Goal: Obtain resource: Download file/media

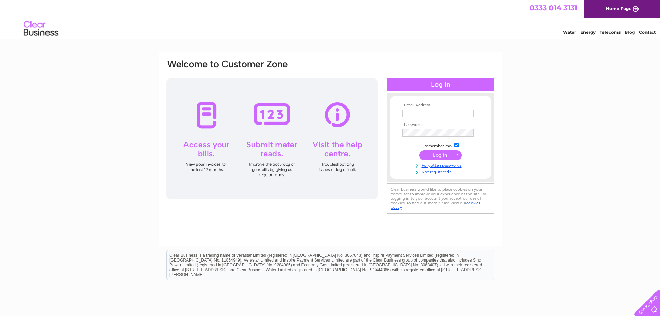
type input "info@goudiesfd.com"
click at [440, 154] on input "submit" at bounding box center [440, 155] width 43 height 10
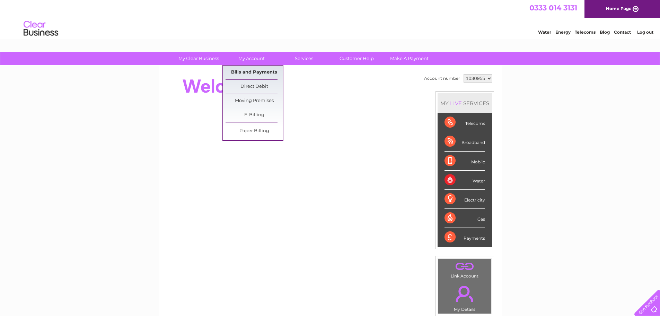
click at [255, 75] on link "Bills and Payments" at bounding box center [253, 72] width 57 height 14
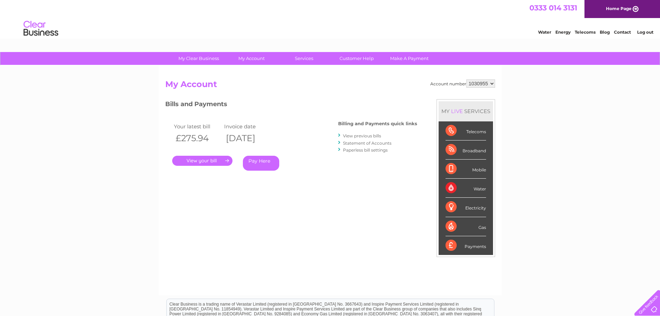
click at [223, 159] on link "." at bounding box center [202, 161] width 60 height 10
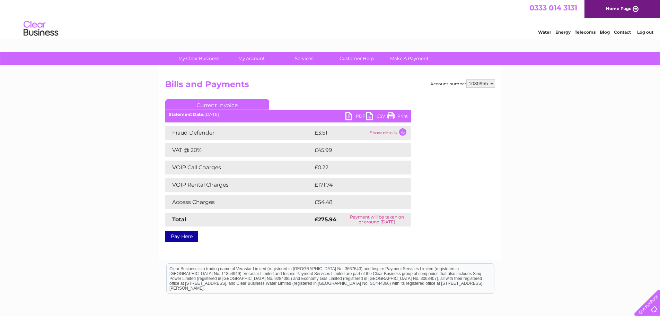
click at [350, 114] on link "PDF" at bounding box center [355, 117] width 21 height 10
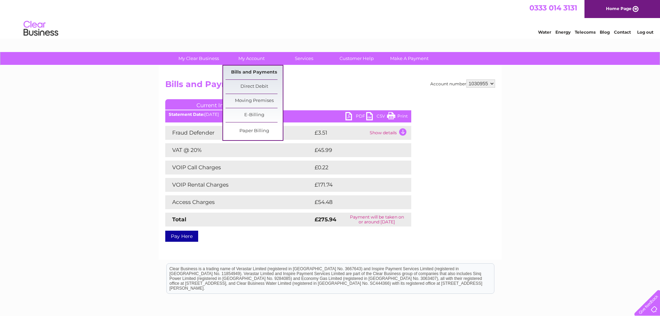
click at [248, 75] on link "Bills and Payments" at bounding box center [253, 72] width 57 height 14
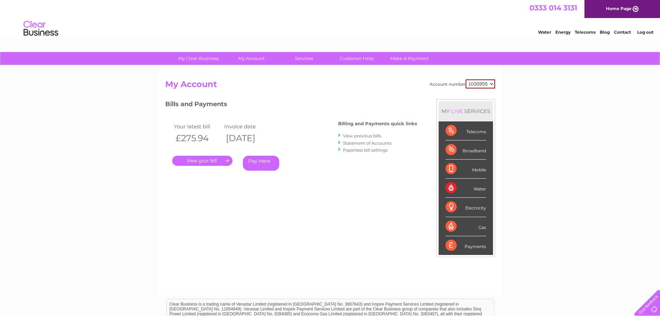
click at [352, 136] on link "View previous bills" at bounding box center [362, 135] width 38 height 5
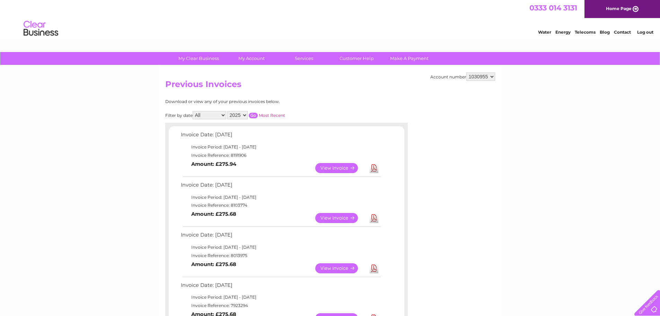
click at [374, 219] on link "Download" at bounding box center [374, 218] width 9 height 10
